Goal: Information Seeking & Learning: Learn about a topic

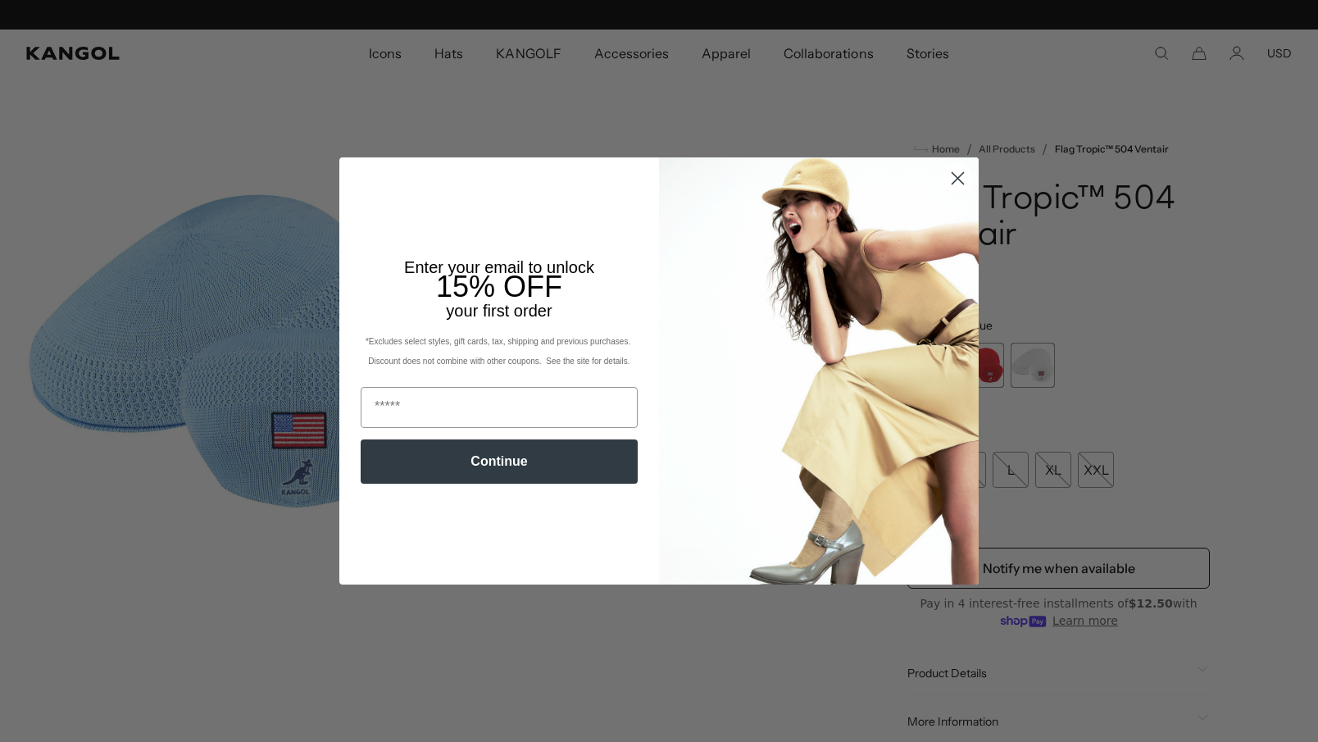
scroll to position [0, 338]
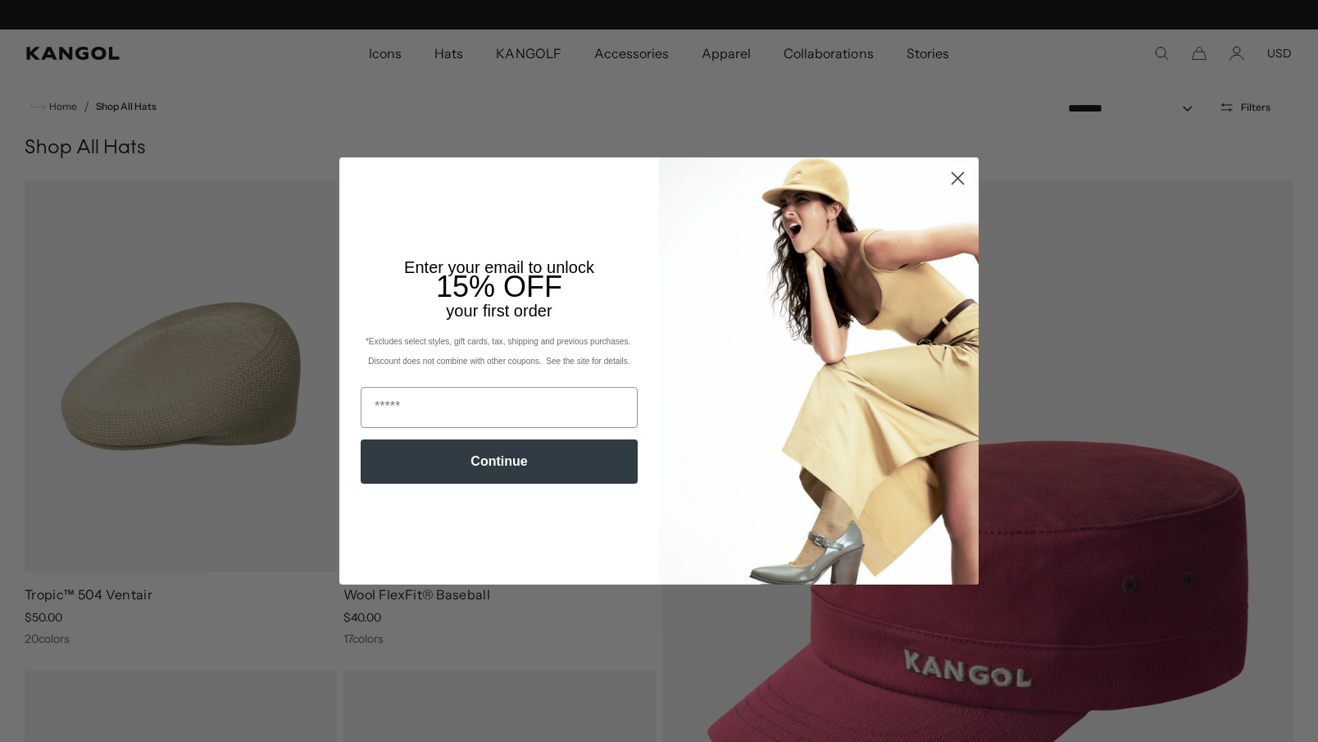
scroll to position [0, 338]
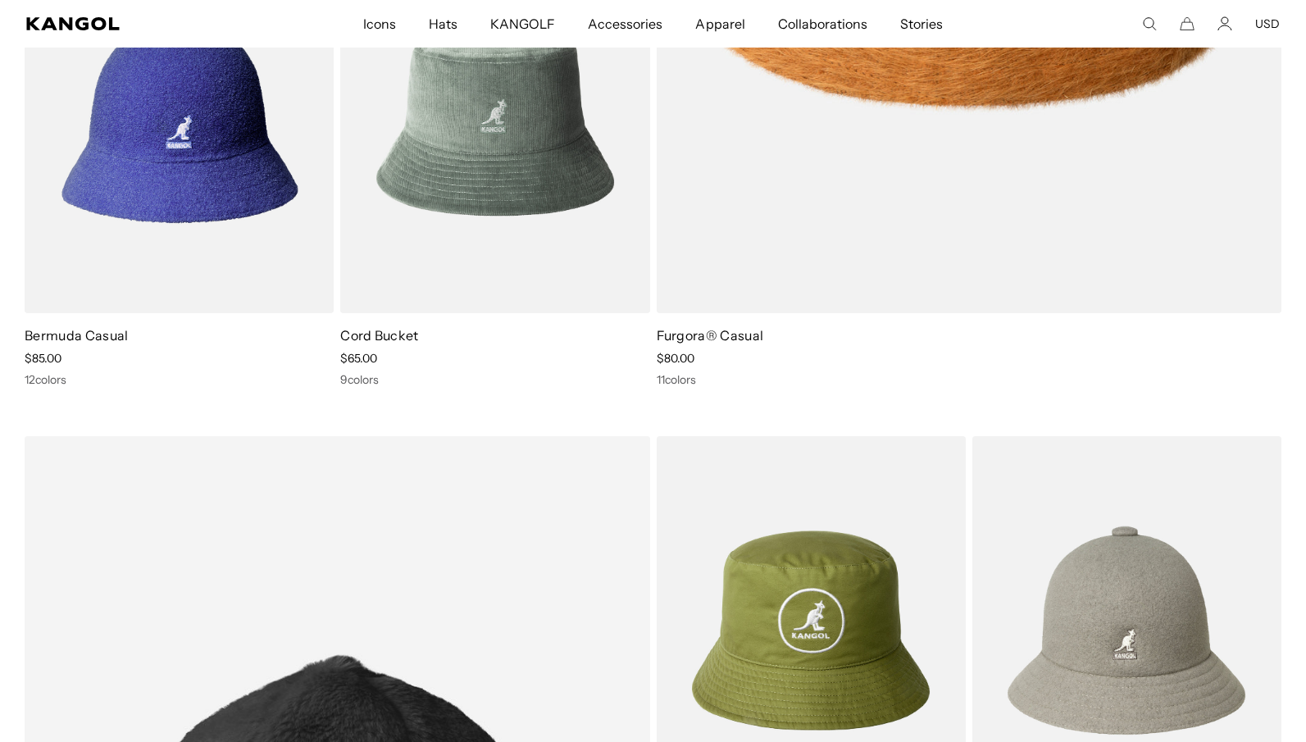
scroll to position [1484, 0]
